Goal: Book appointment/travel/reservation

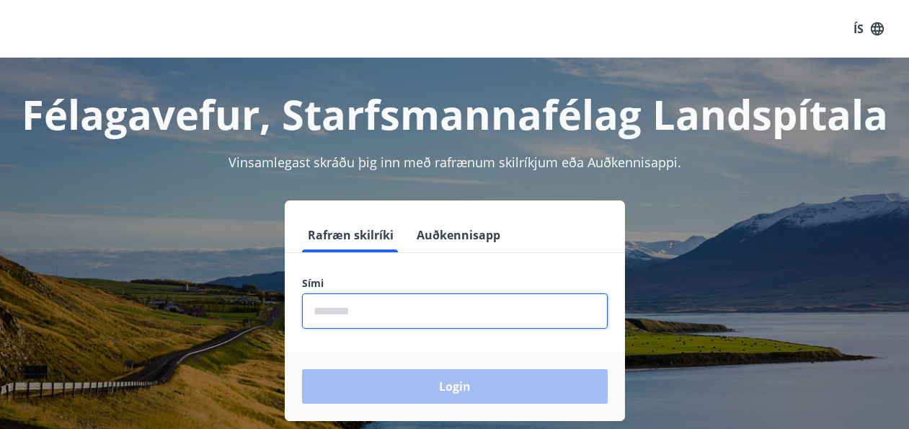
click at [466, 316] on input "phone" at bounding box center [455, 310] width 306 height 35
type input "********"
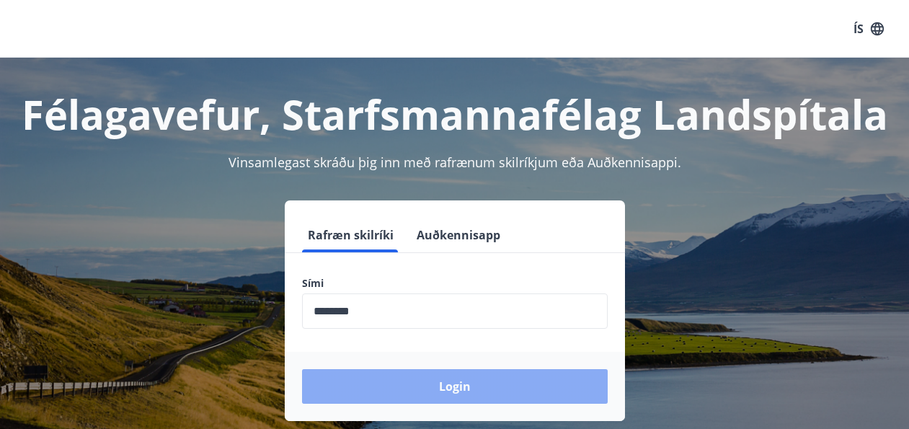
click at [564, 388] on button "Login" at bounding box center [455, 386] width 306 height 35
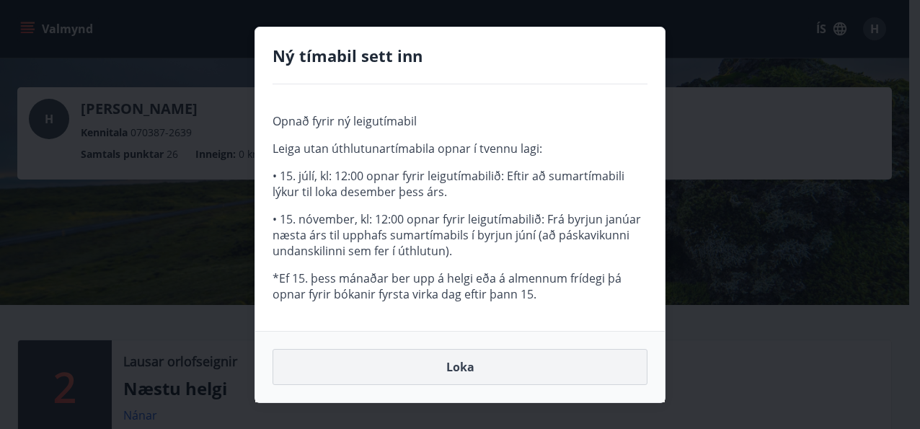
click at [435, 364] on button "Loka" at bounding box center [459, 367] width 375 height 36
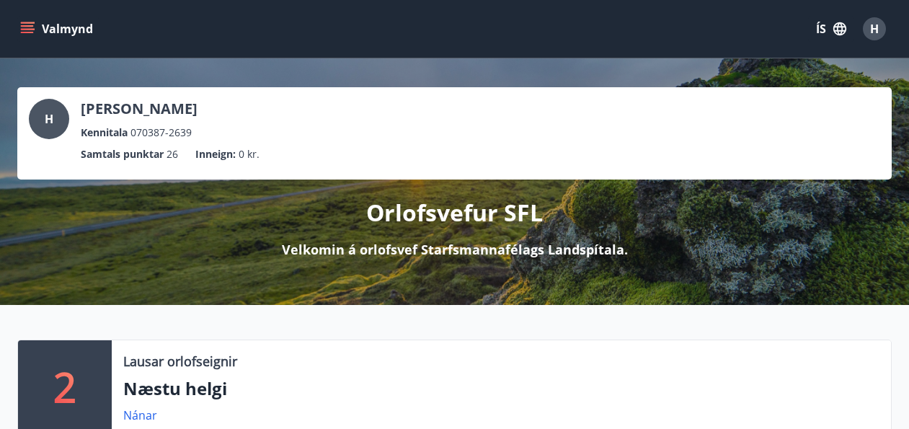
click at [37, 28] on button "Valmynd" at bounding box center [57, 29] width 81 height 26
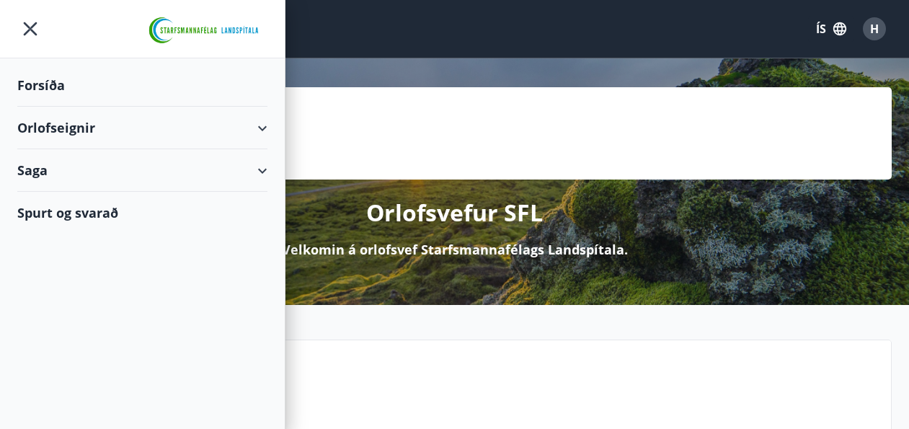
click at [46, 134] on div "Orlofseignir" at bounding box center [142, 128] width 250 height 43
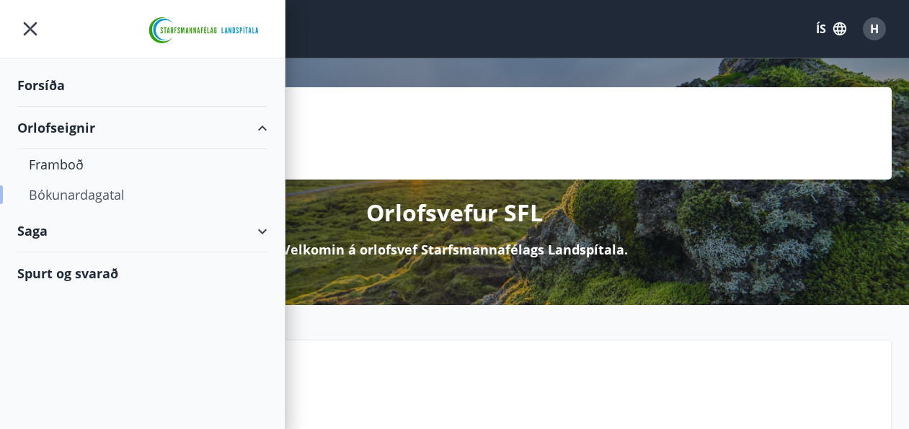
click at [45, 188] on div "Bókunardagatal" at bounding box center [142, 194] width 227 height 30
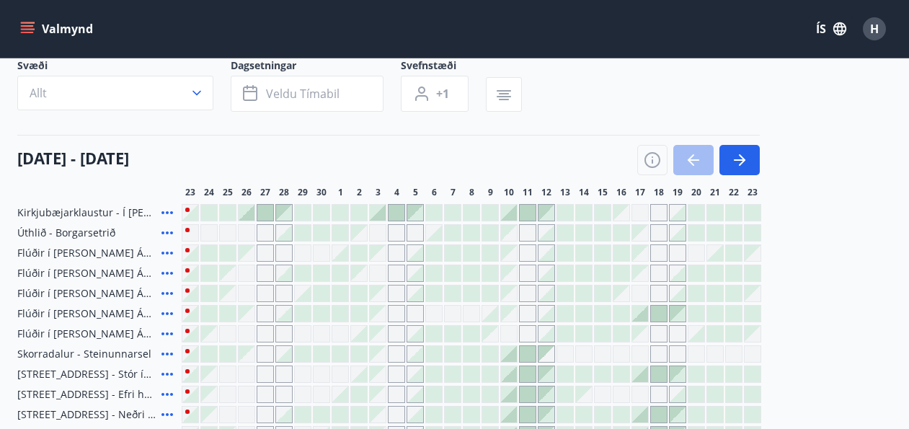
scroll to position [94, 0]
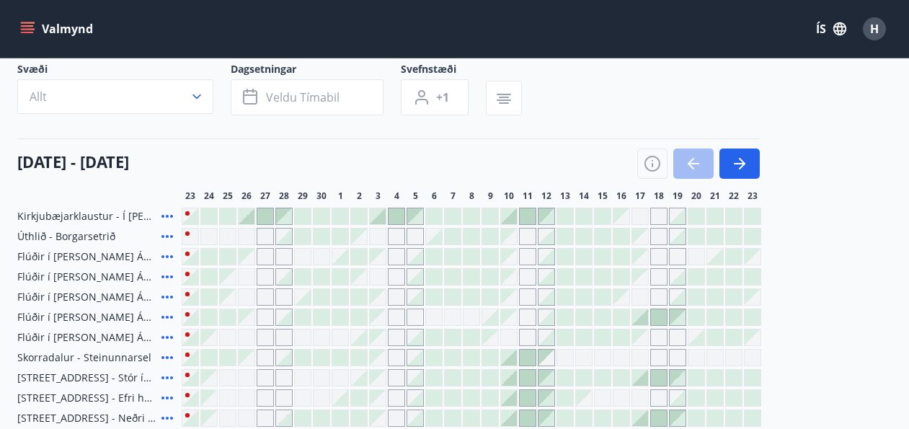
click at [267, 334] on div "Gráir dagar eru ekki bókanlegir" at bounding box center [265, 337] width 17 height 17
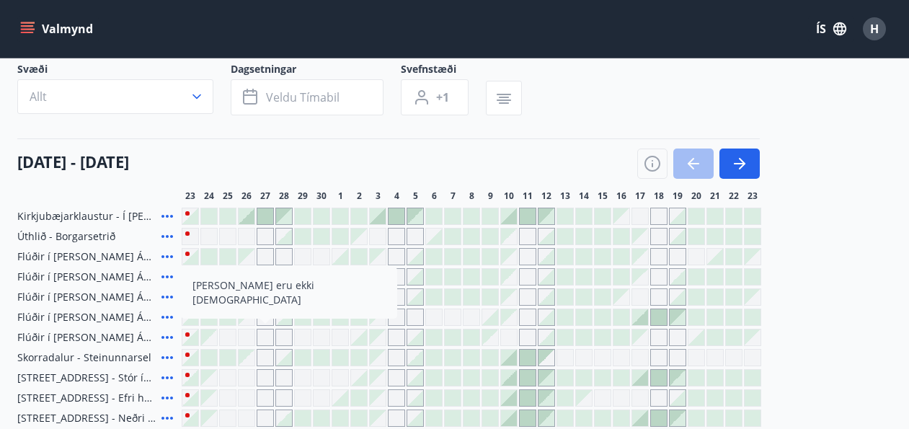
click at [166, 215] on icon at bounding box center [167, 216] width 12 height 3
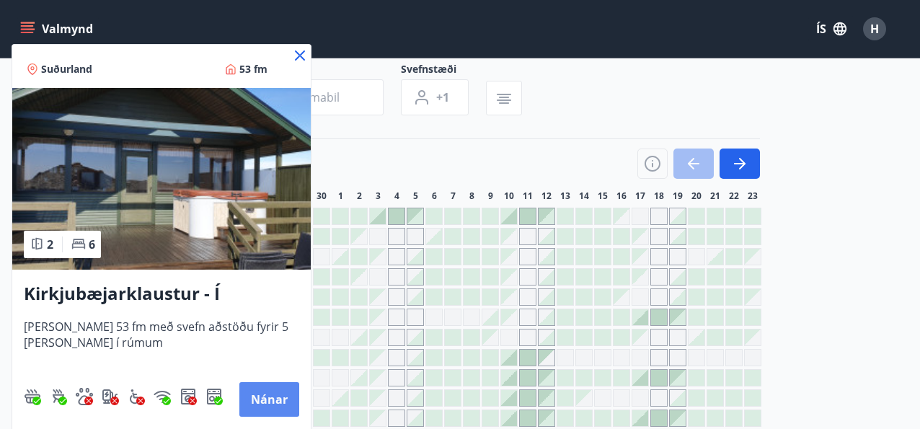
click at [285, 382] on button "Nánar" at bounding box center [269, 399] width 60 height 35
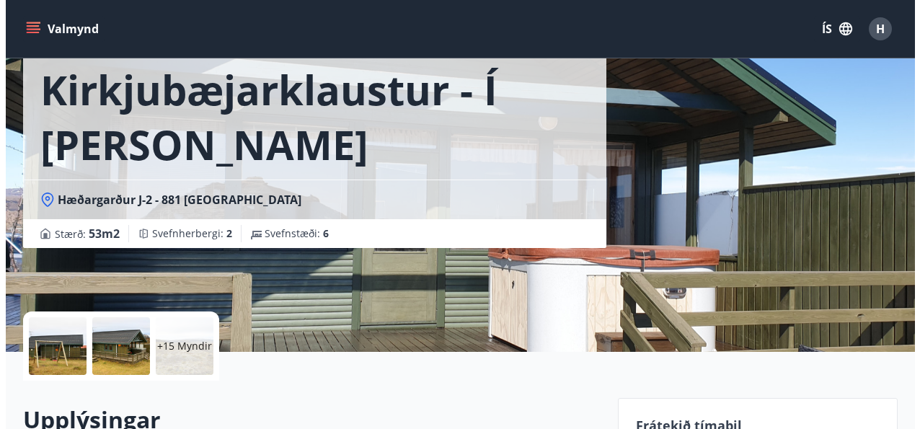
scroll to position [154, 0]
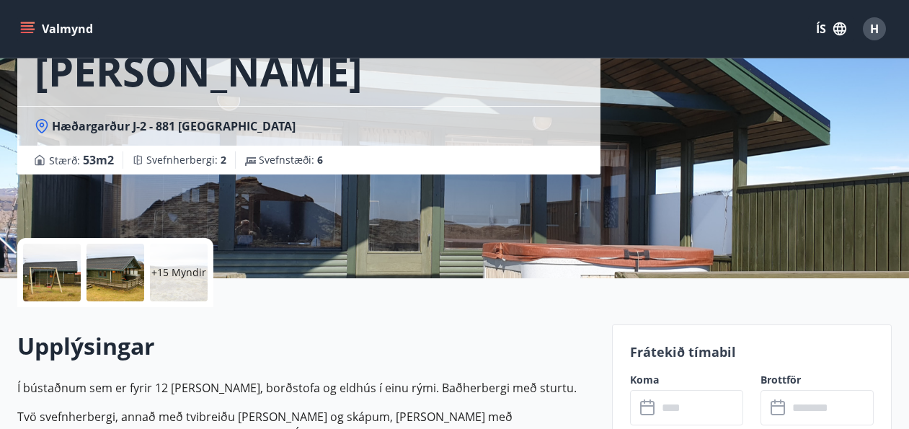
click at [125, 274] on div at bounding box center [115, 273] width 58 height 58
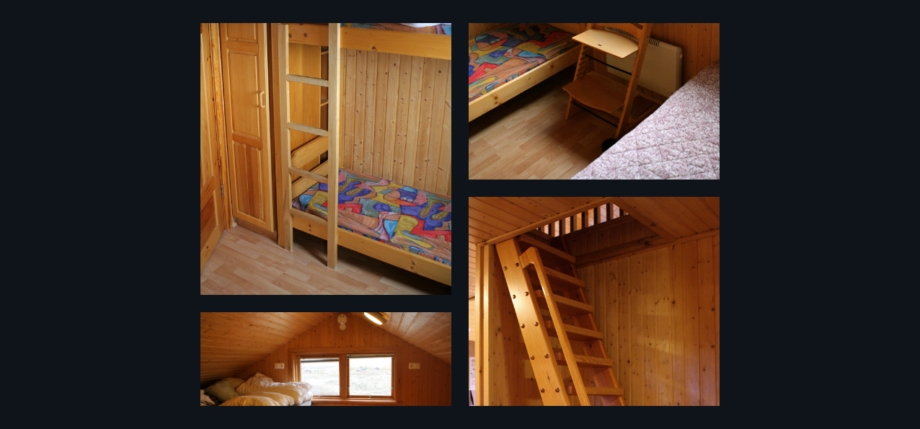
scroll to position [2107, 0]
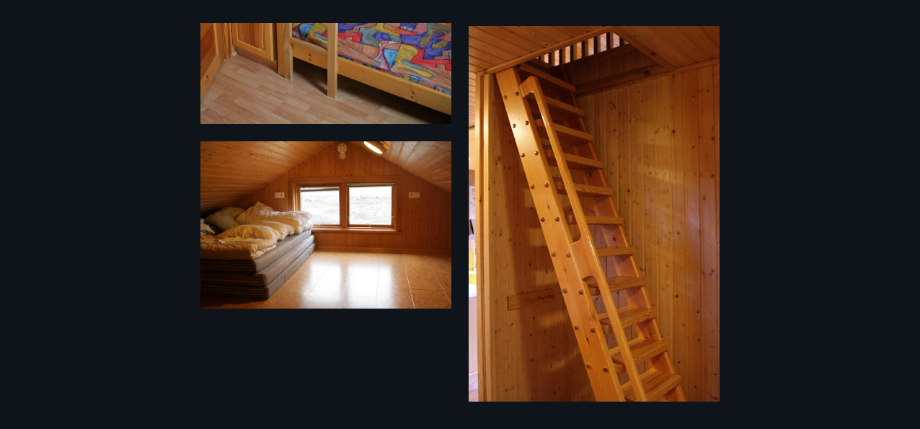
click at [832, 97] on div "21 Myndir" at bounding box center [460, 214] width 920 height 383
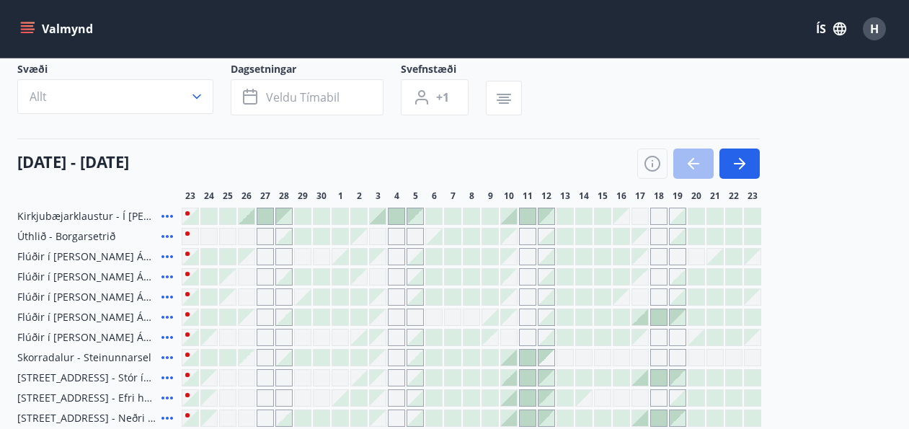
scroll to position [99, 0]
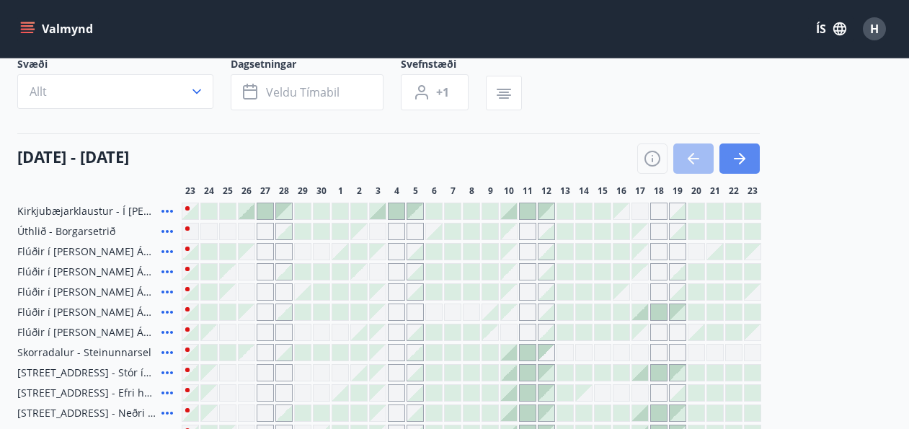
click at [743, 154] on icon "button" at bounding box center [739, 158] width 17 height 17
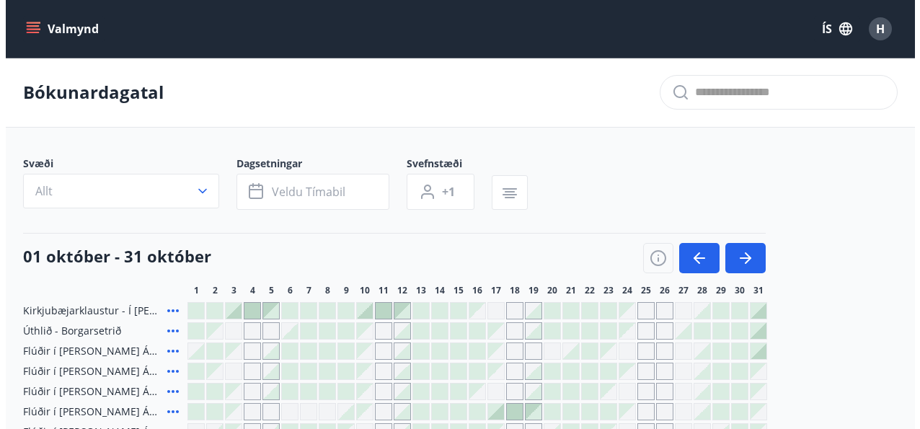
scroll to position [0, 0]
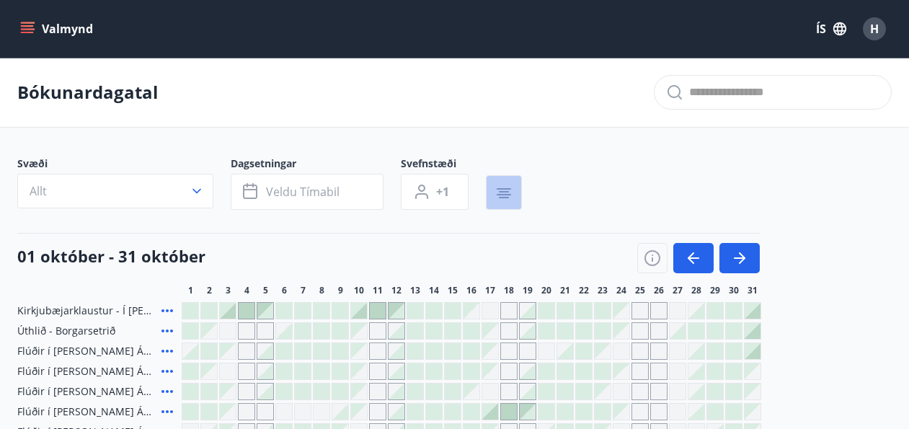
click at [508, 187] on icon "button" at bounding box center [503, 193] width 17 height 17
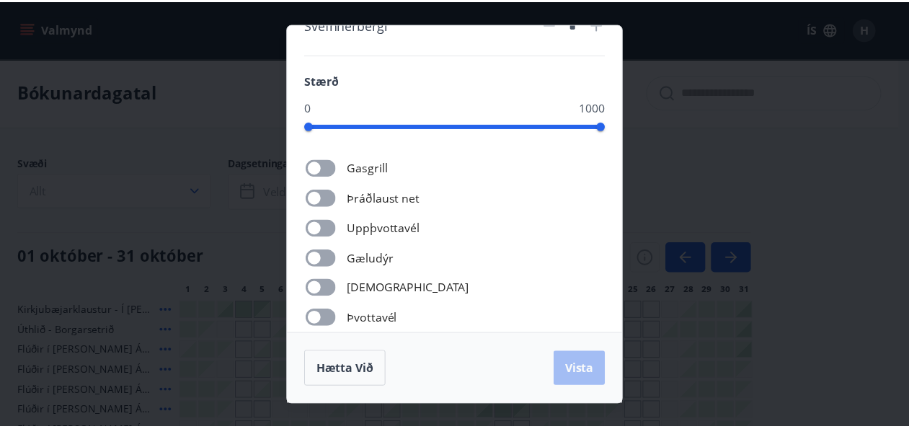
scroll to position [224, 0]
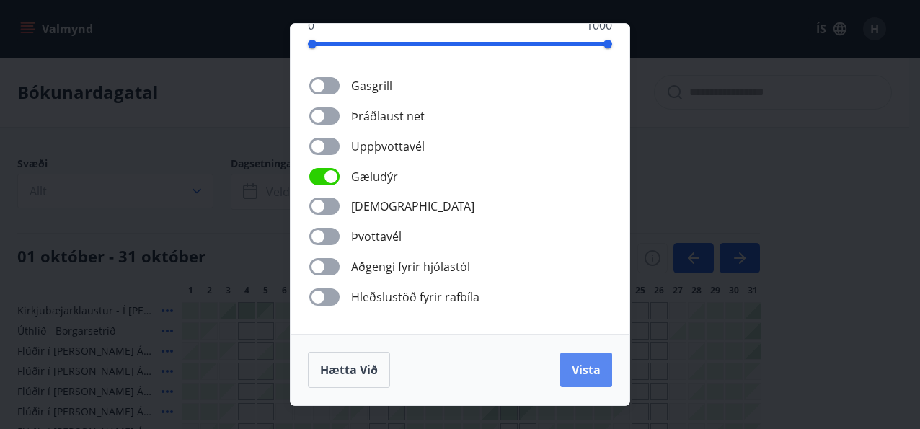
click at [581, 374] on span "Vista" at bounding box center [586, 370] width 29 height 16
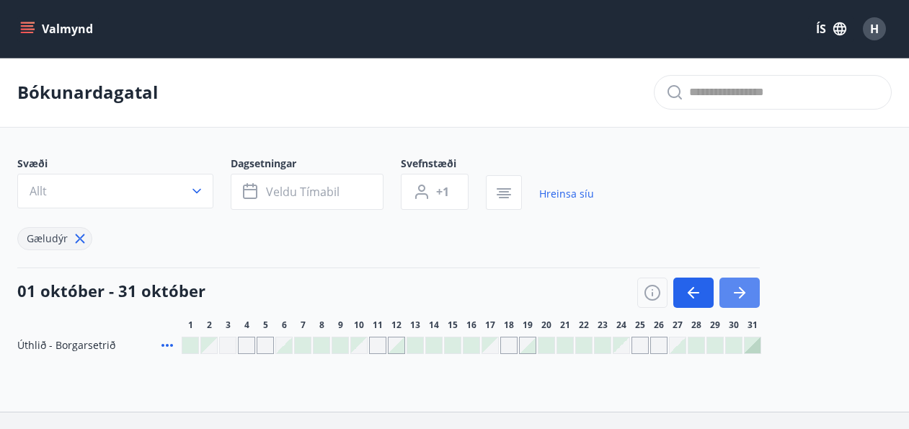
click at [746, 294] on icon "button" at bounding box center [739, 292] width 17 height 17
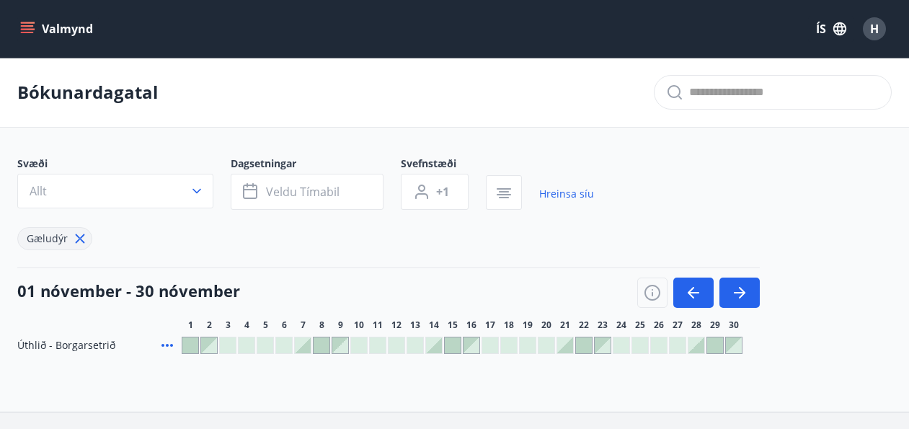
click at [325, 342] on div at bounding box center [322, 345] width 16 height 16
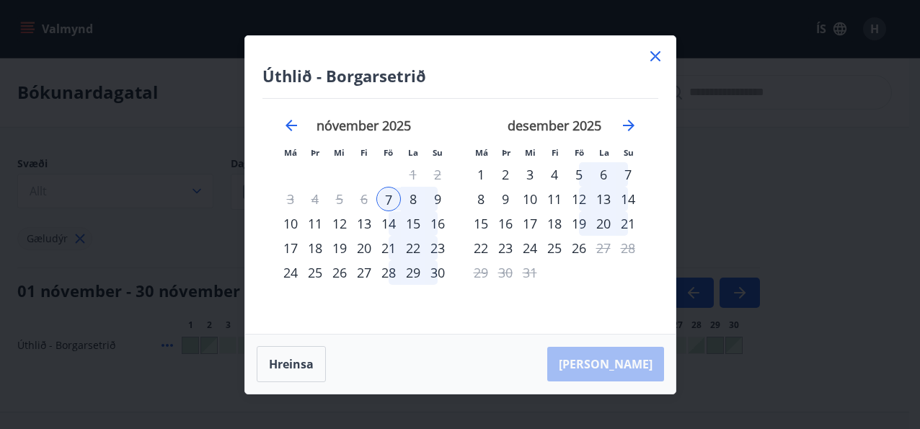
click at [652, 56] on icon at bounding box center [654, 56] width 17 height 17
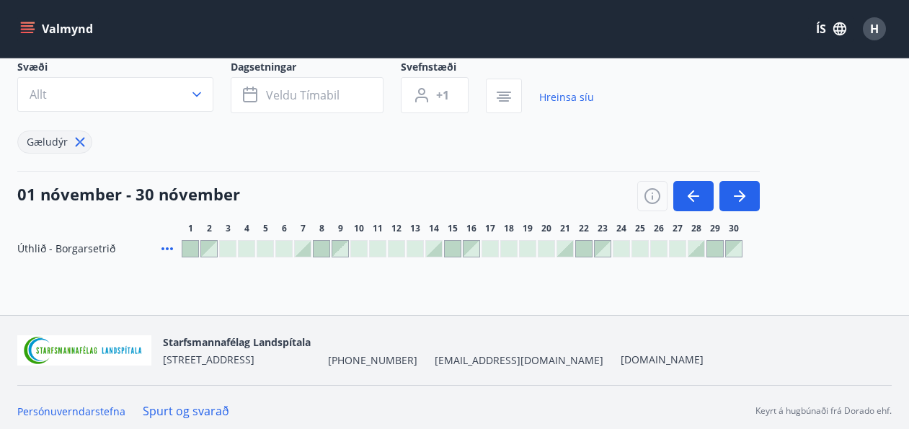
scroll to position [104, 0]
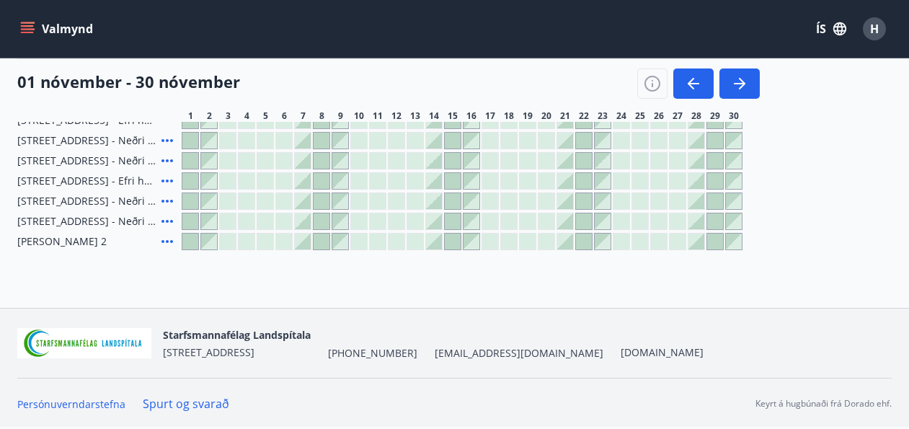
scroll to position [135, 0]
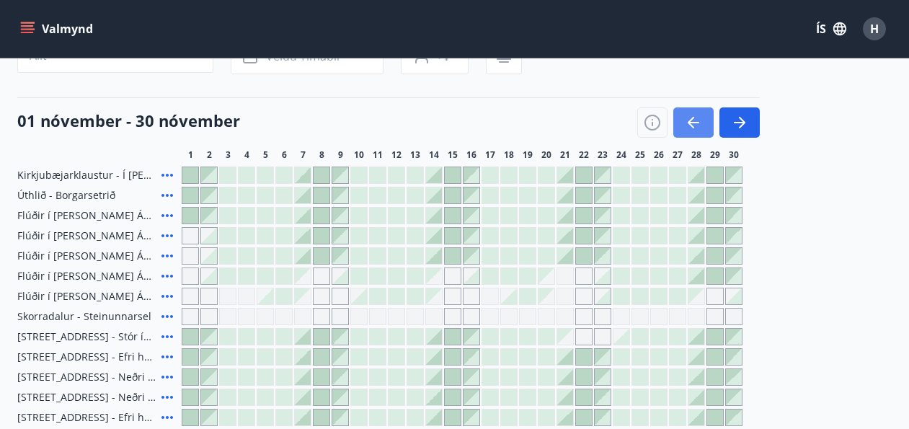
click at [690, 128] on icon "button" at bounding box center [693, 122] width 17 height 17
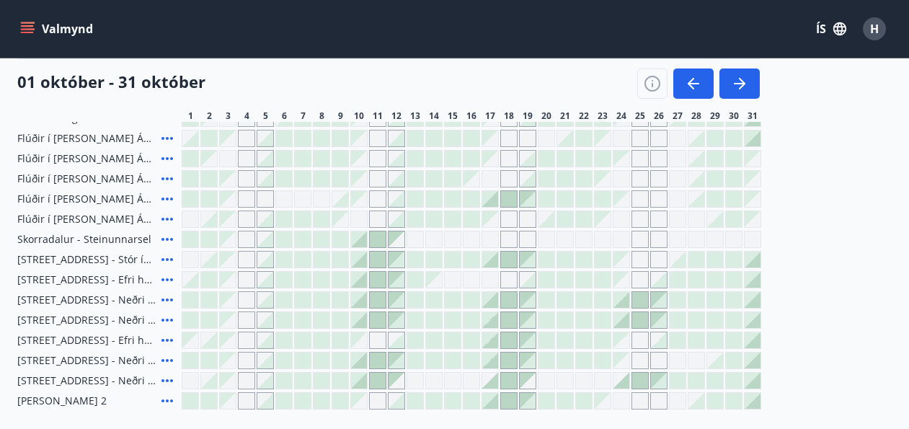
scroll to position [220, 0]
